Goal: Transaction & Acquisition: Purchase product/service

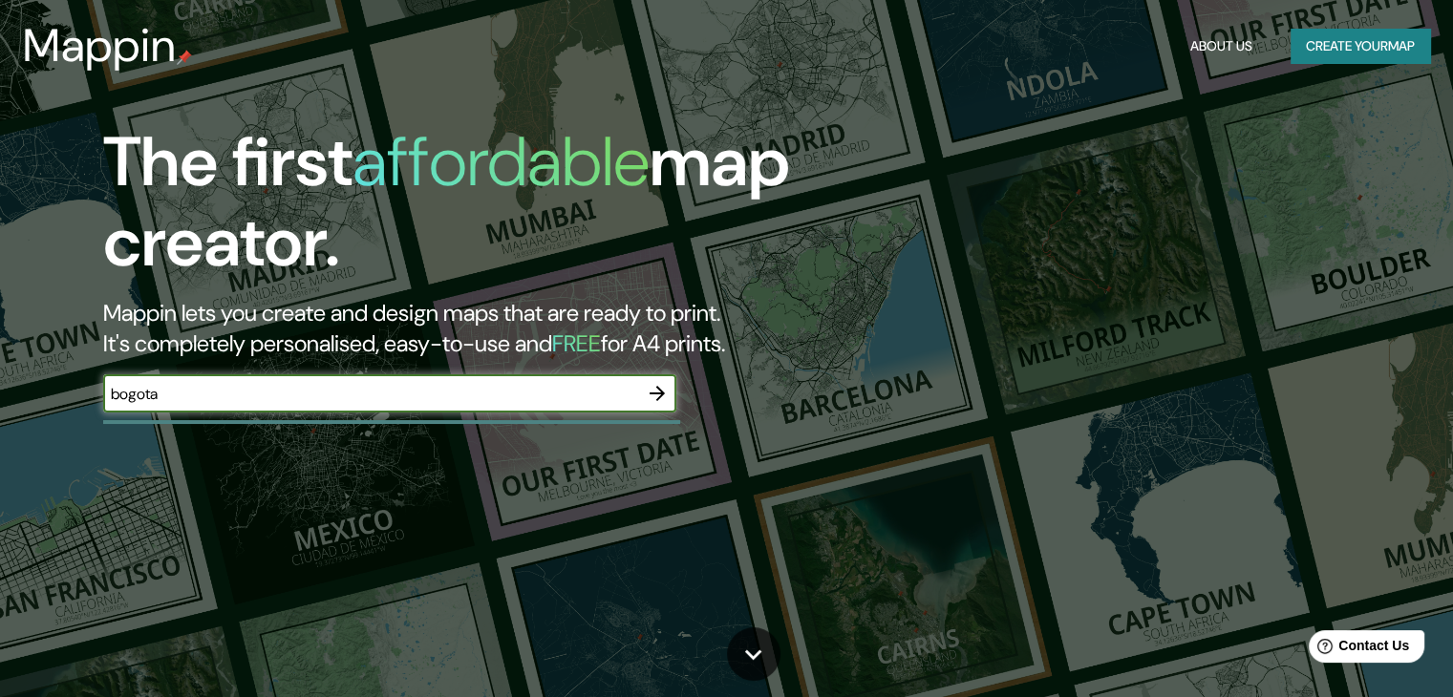
type input "bogota"
click at [673, 391] on button "button" at bounding box center [657, 393] width 38 height 38
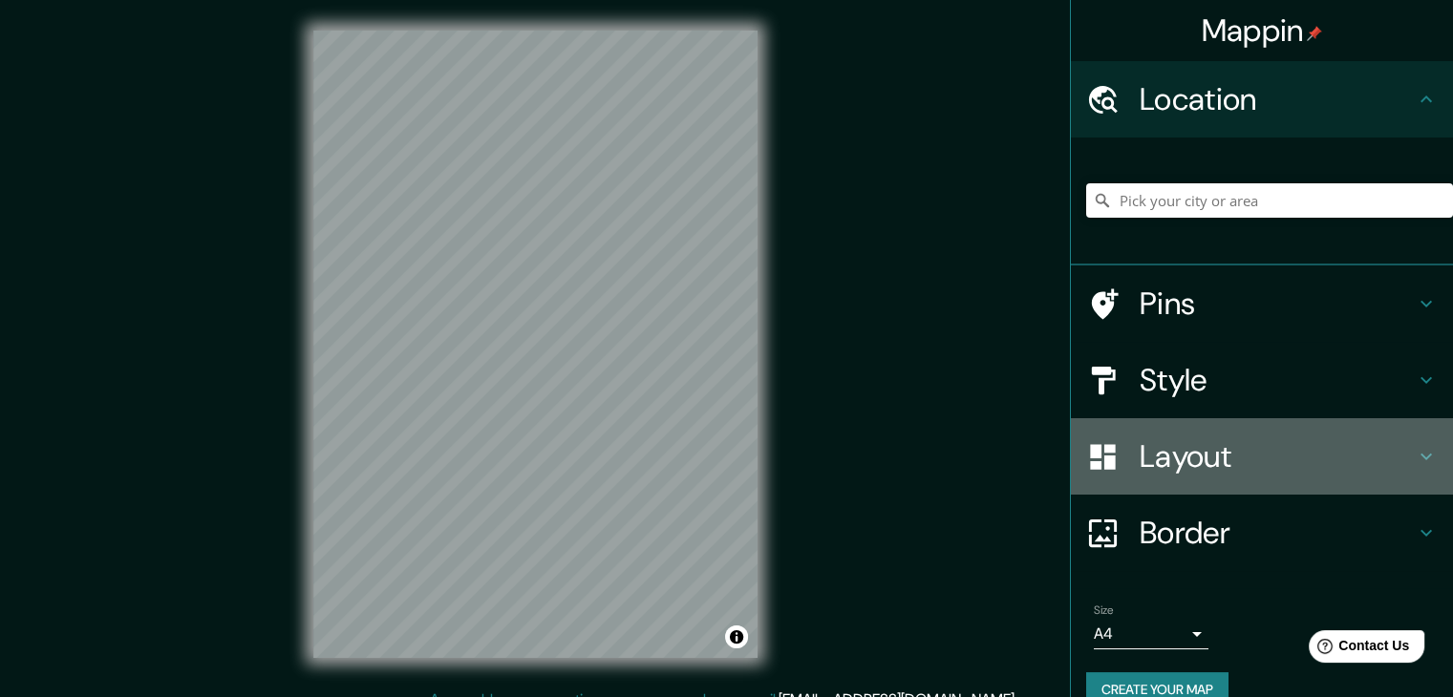
click at [1116, 458] on div at bounding box center [1112, 456] width 53 height 33
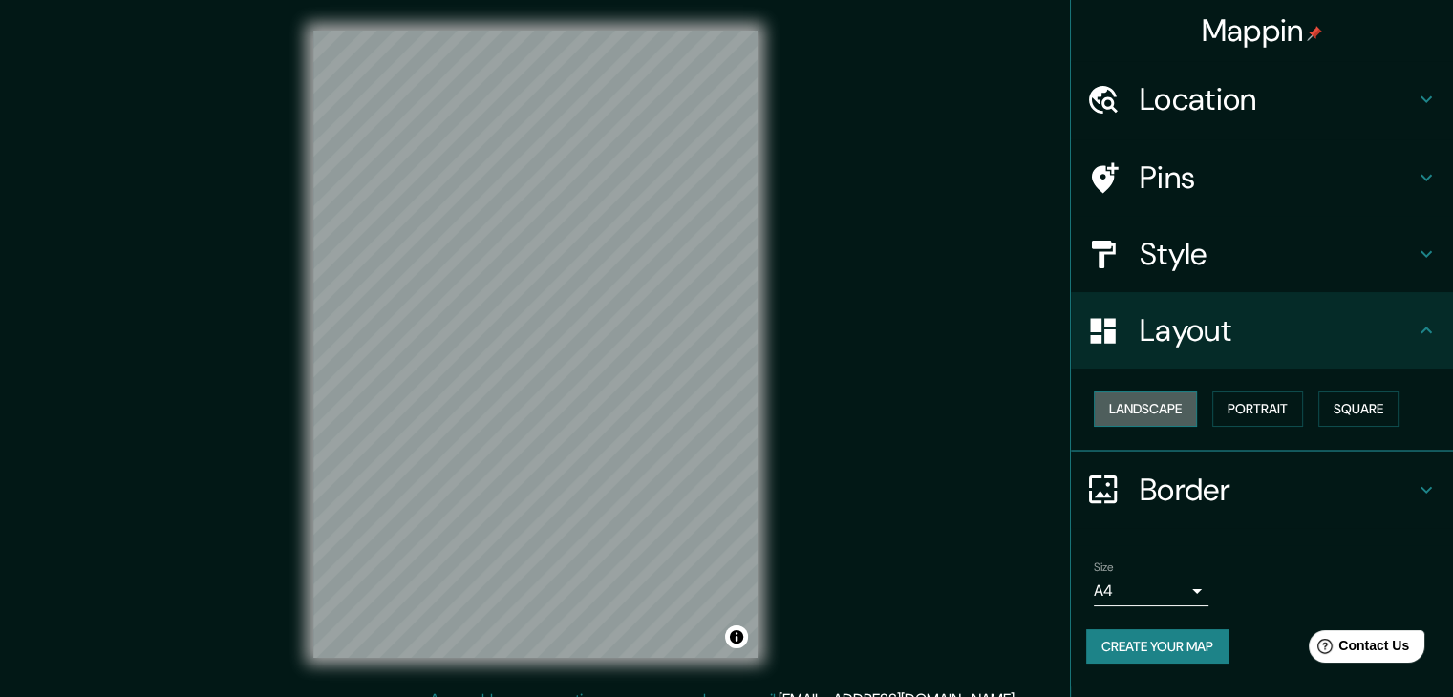
click at [1154, 410] on button "Landscape" at bounding box center [1145, 409] width 103 height 35
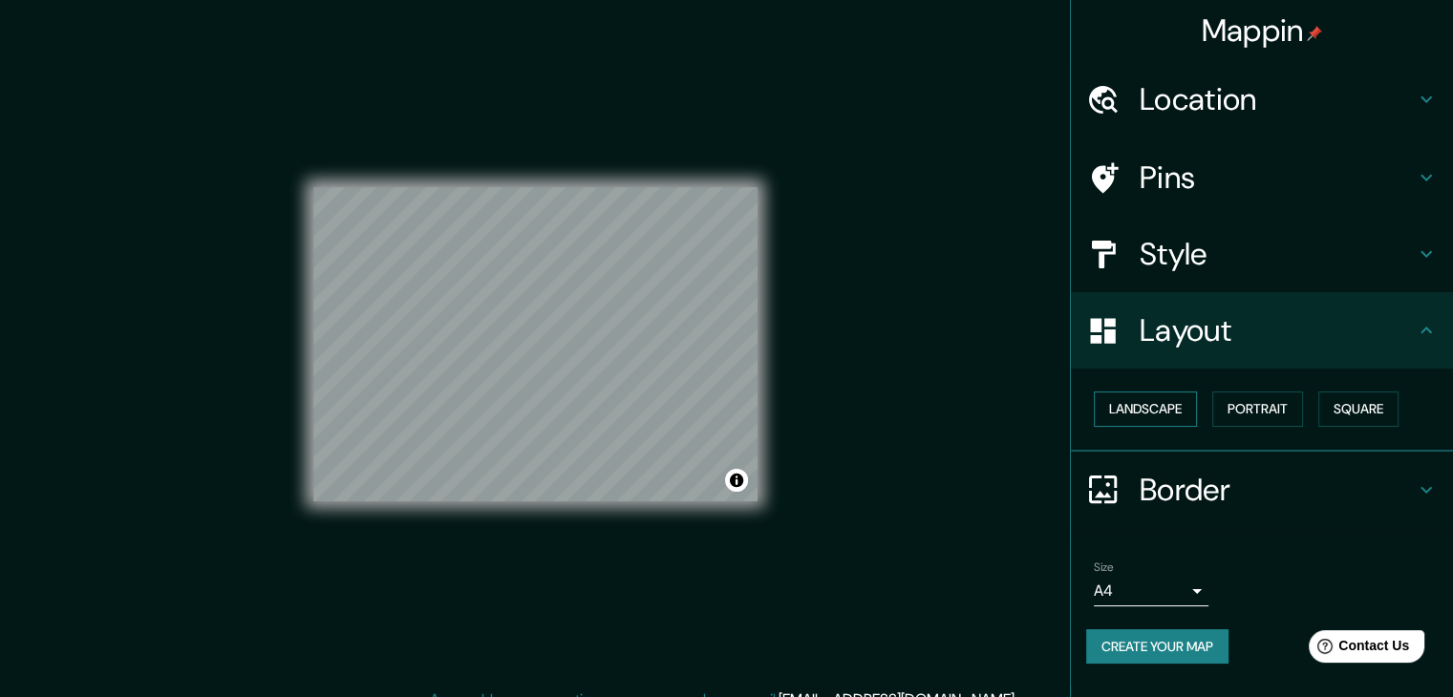
click at [1154, 410] on button "Landscape" at bounding box center [1145, 409] width 103 height 35
click at [1193, 405] on button "Landscape" at bounding box center [1145, 409] width 103 height 35
click at [1236, 403] on button "Portrait" at bounding box center [1257, 409] width 91 height 35
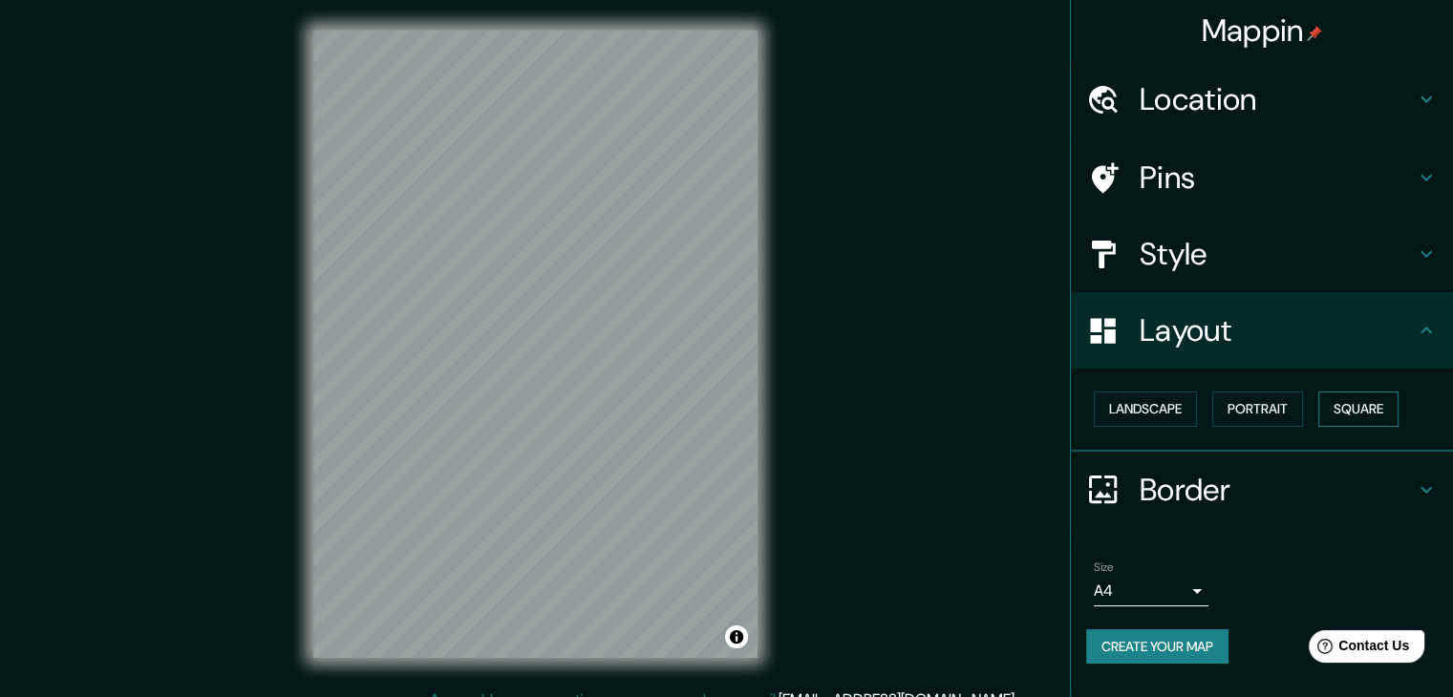
click at [1363, 402] on button "Square" at bounding box center [1358, 409] width 80 height 35
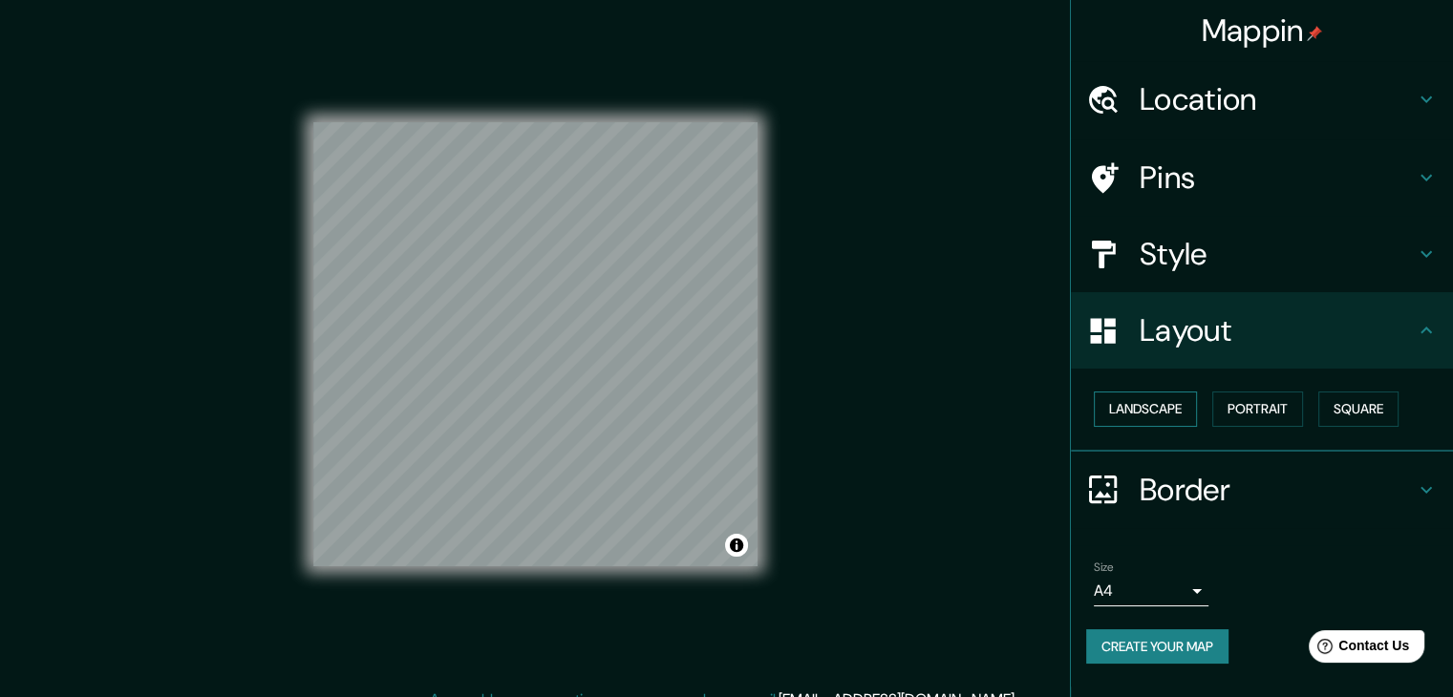
click at [1136, 410] on button "Landscape" at bounding box center [1145, 409] width 103 height 35
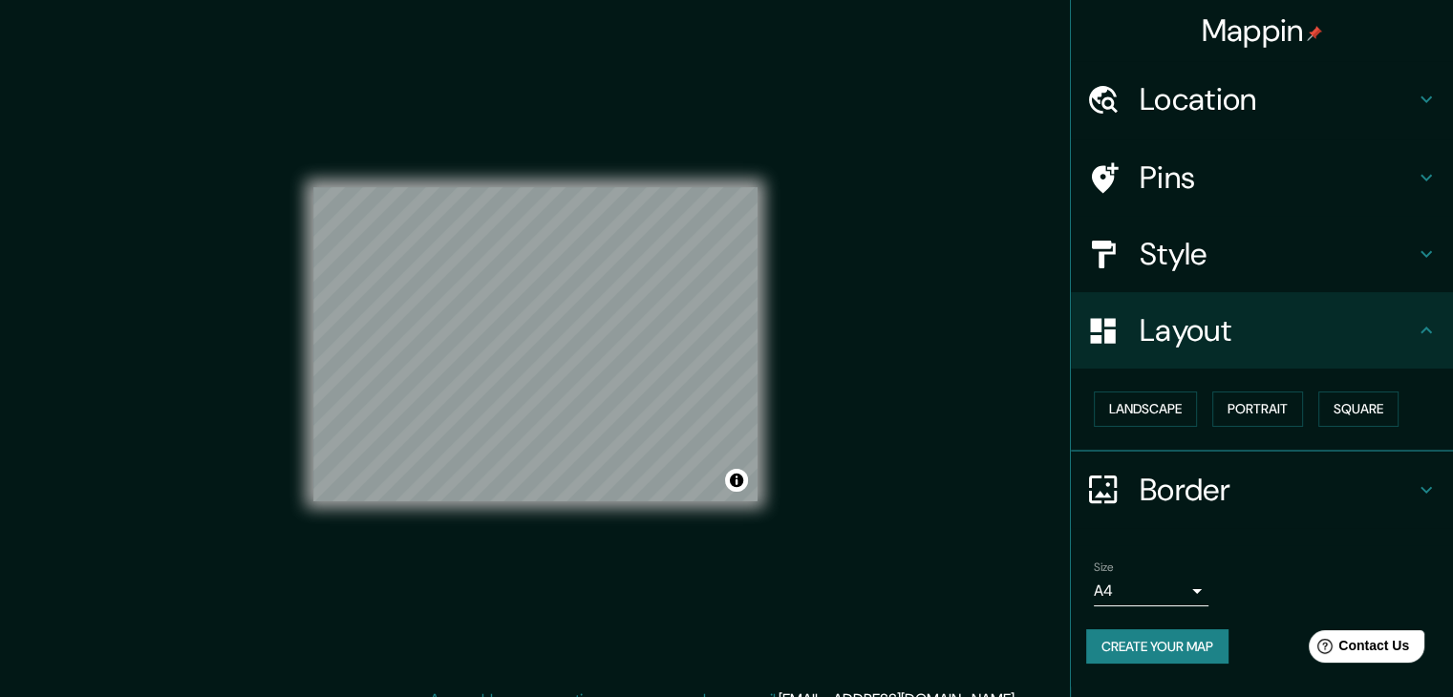
click at [1170, 249] on h4 "Style" at bounding box center [1277, 254] width 275 height 38
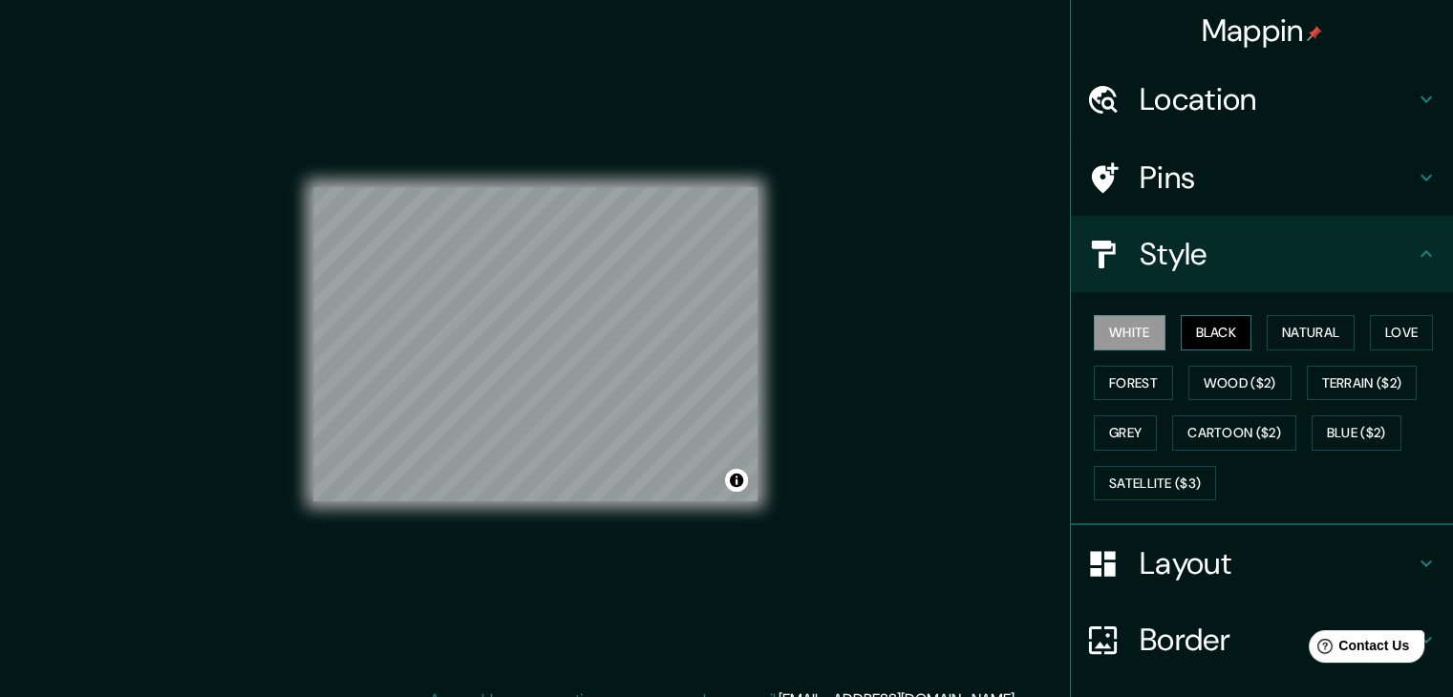
click at [1185, 334] on button "Black" at bounding box center [1217, 332] width 72 height 35
click at [1232, 390] on button "Wood ($2)" at bounding box center [1239, 383] width 103 height 35
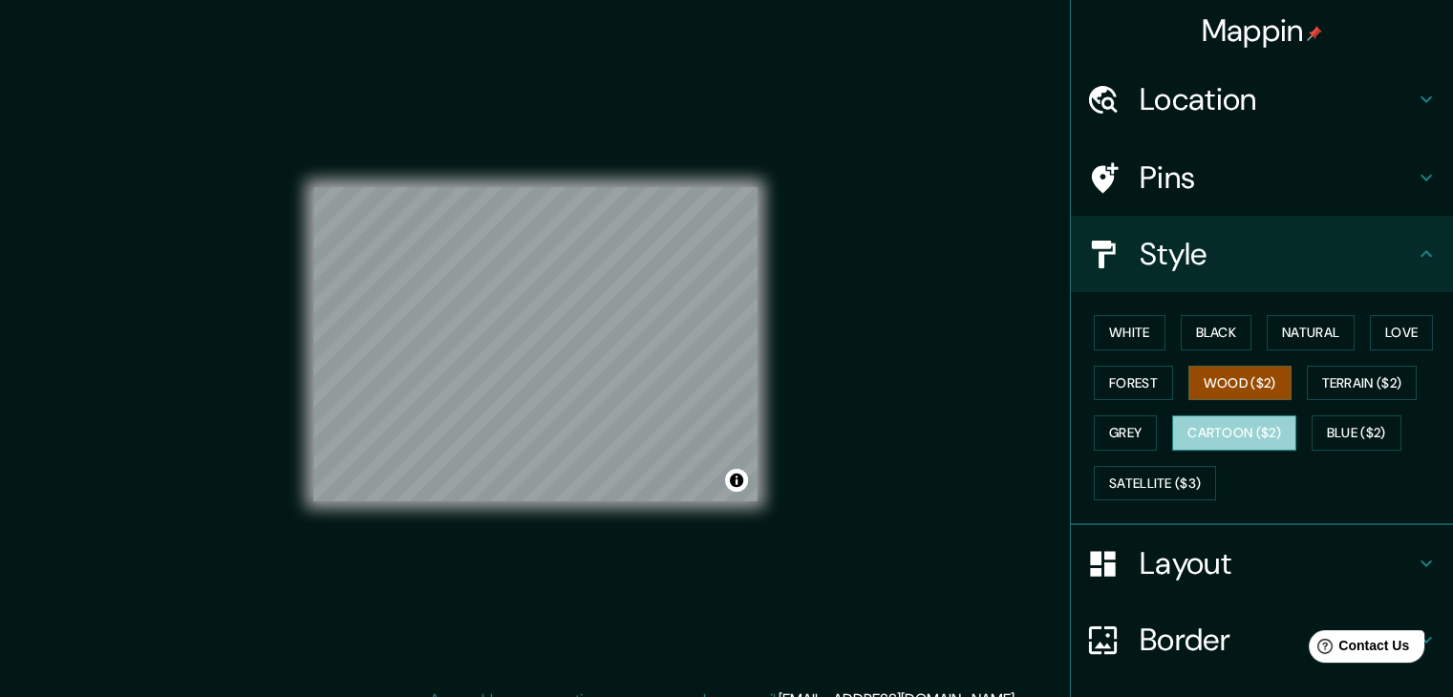
click at [1238, 431] on button "Cartoon ($2)" at bounding box center [1234, 433] width 124 height 35
click at [1139, 431] on button "Grey" at bounding box center [1125, 433] width 63 height 35
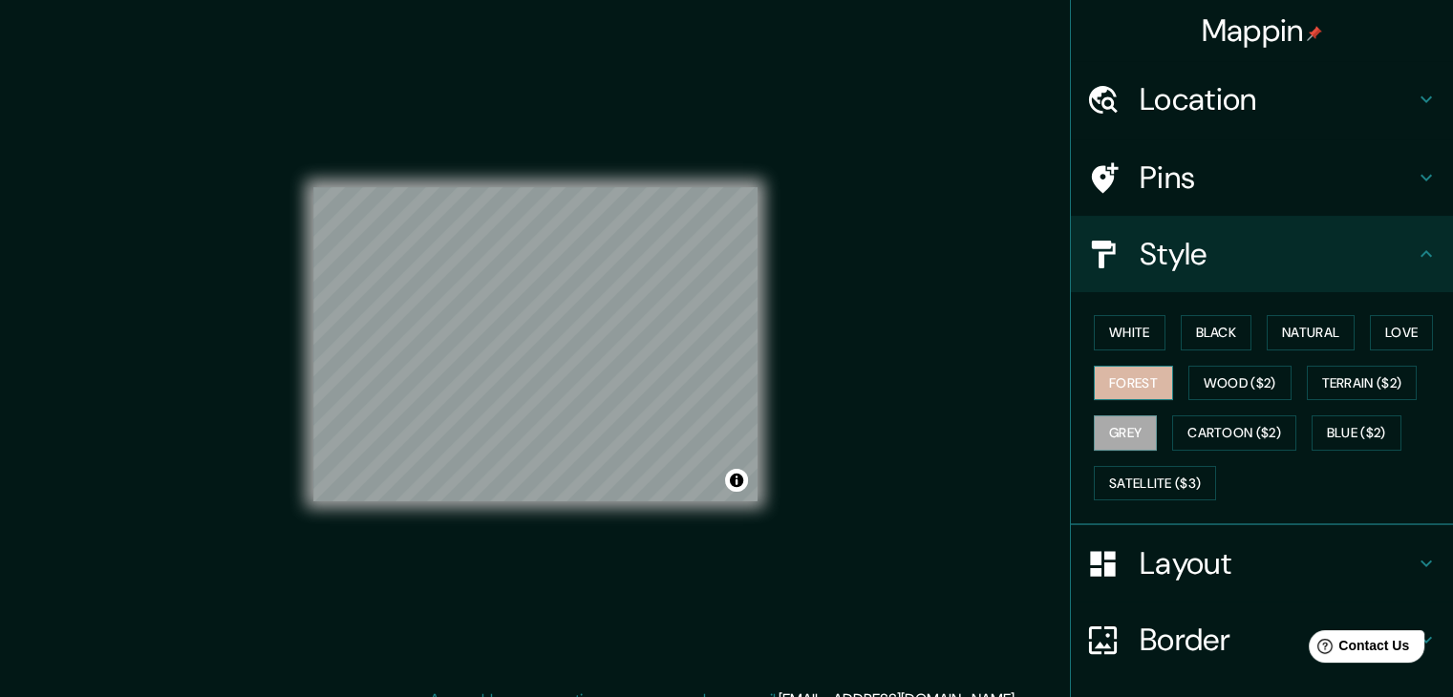
click at [1129, 387] on button "Forest" at bounding box center [1133, 383] width 79 height 35
click at [1388, 353] on div "White Black Natural Love Forest Wood ($2) Terrain ($2) Grey Cartoon ($2) Blue (…" at bounding box center [1269, 408] width 367 height 201
click at [1196, 96] on h4 "Location" at bounding box center [1277, 99] width 275 height 38
